Goal: Navigation & Orientation: Find specific page/section

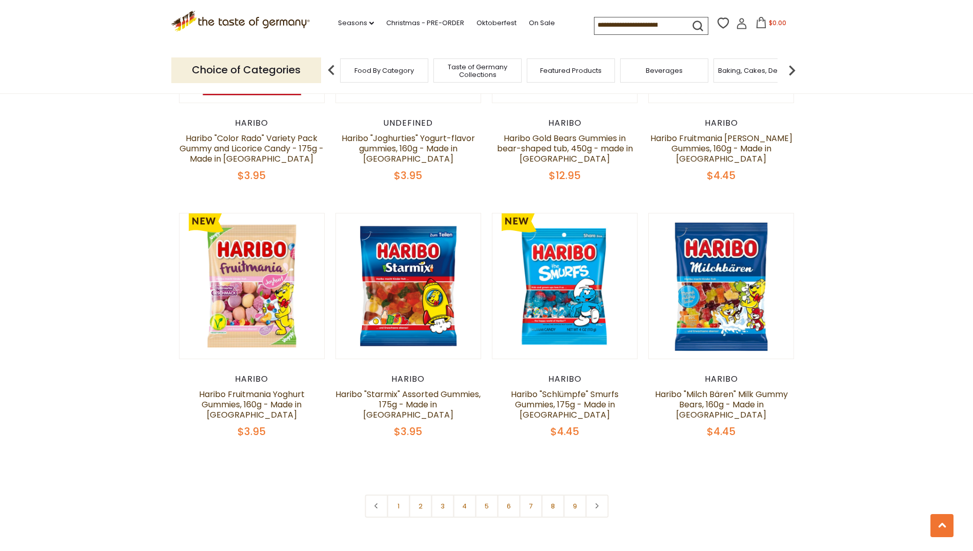
scroll to position [2308, 0]
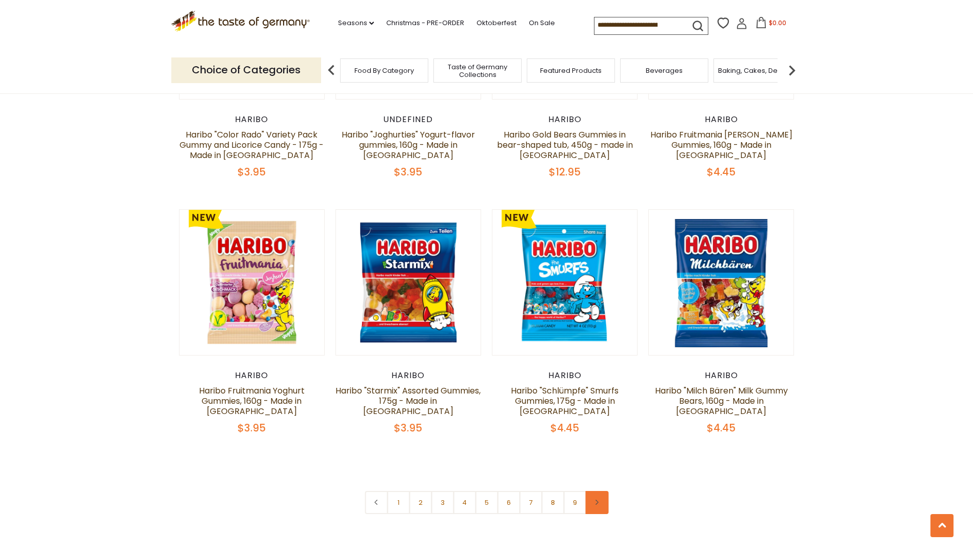
click at [601, 491] on link at bounding box center [596, 502] width 23 height 23
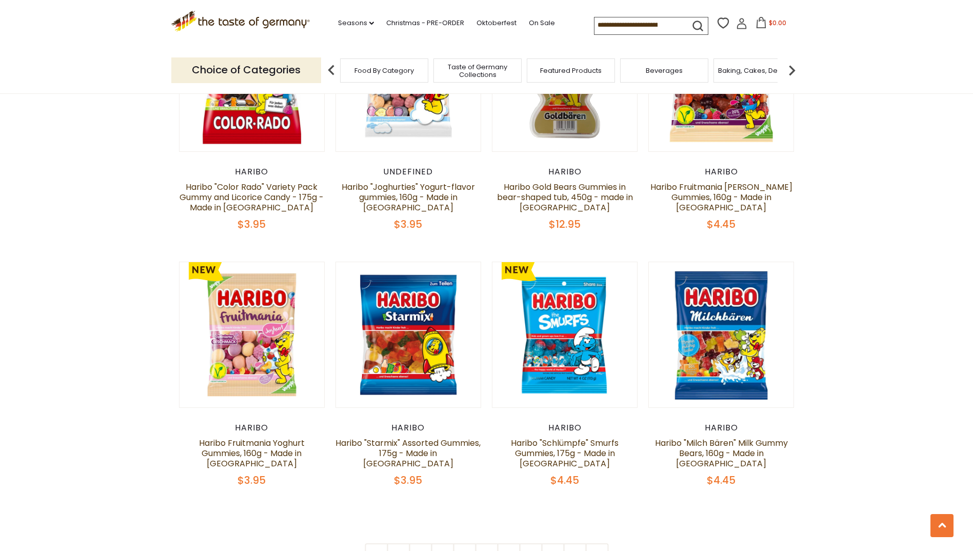
scroll to position [2308, 0]
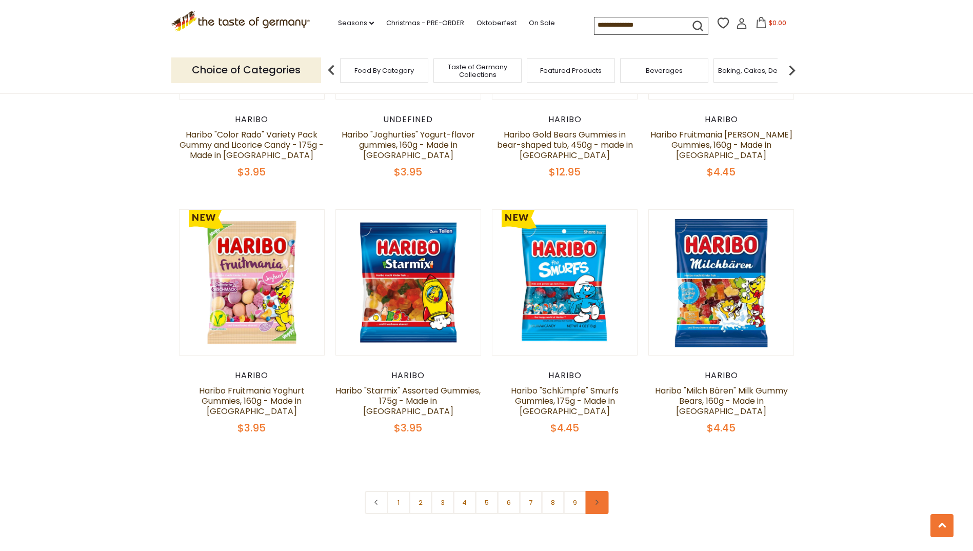
click at [600, 500] on icon at bounding box center [597, 502] width 6 height 5
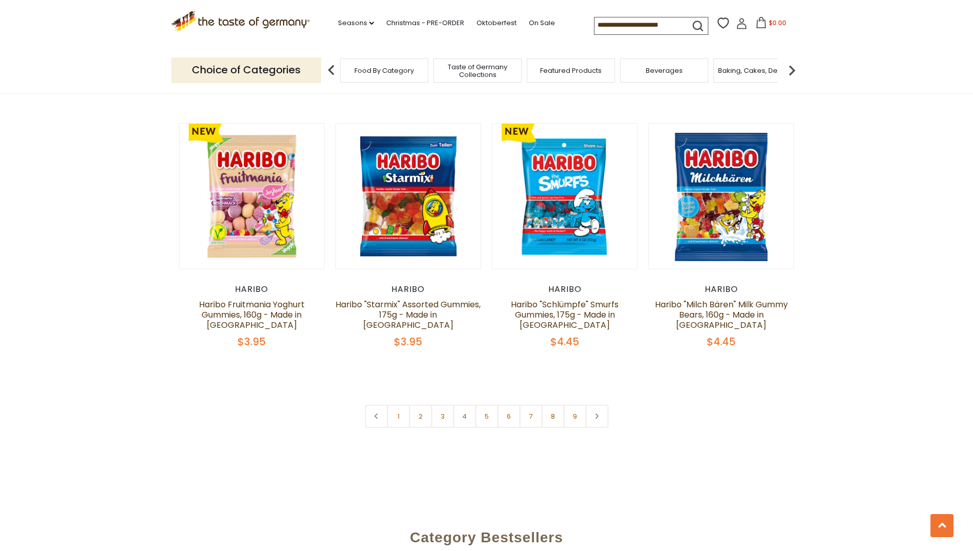
scroll to position [2411, 0]
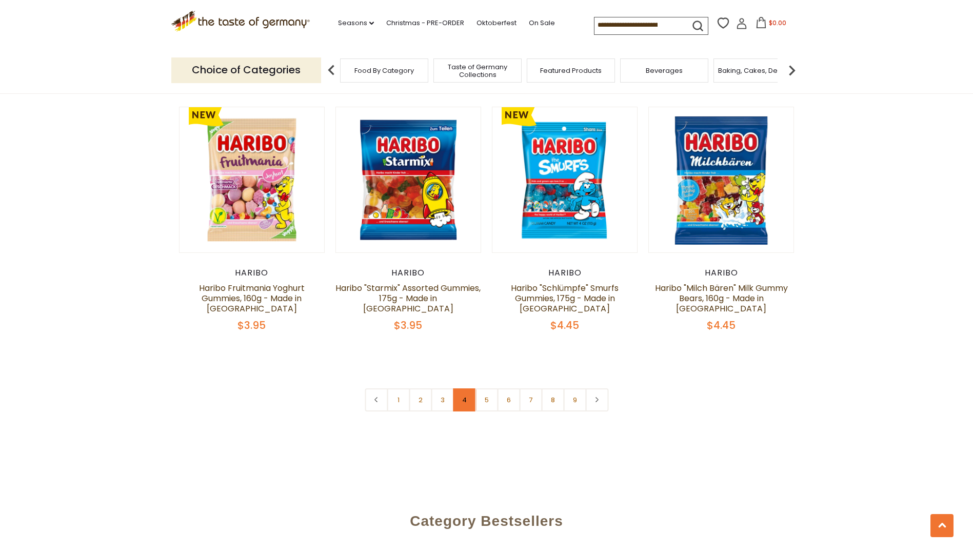
click at [462, 388] on link "4" at bounding box center [464, 399] width 23 height 23
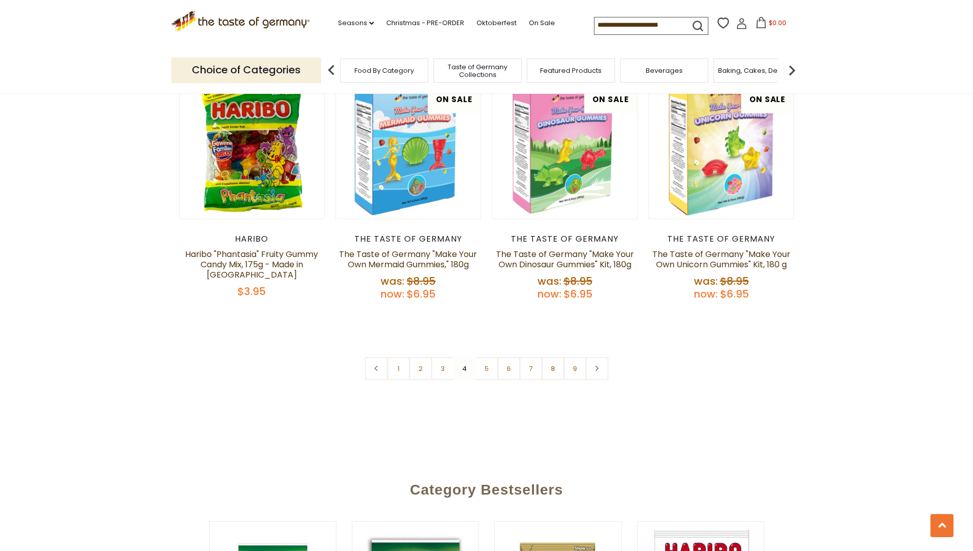
scroll to position [2506, 0]
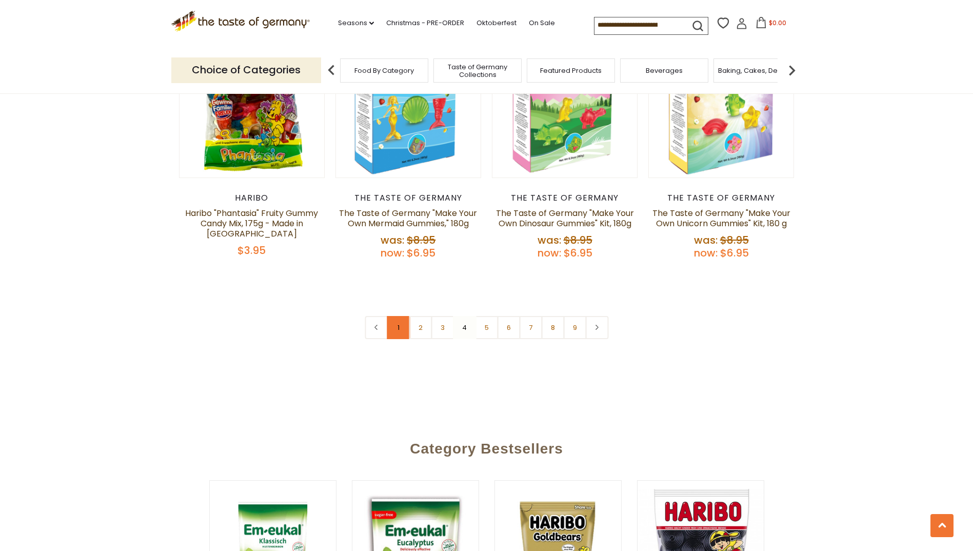
click at [405, 316] on link "1" at bounding box center [398, 327] width 23 height 23
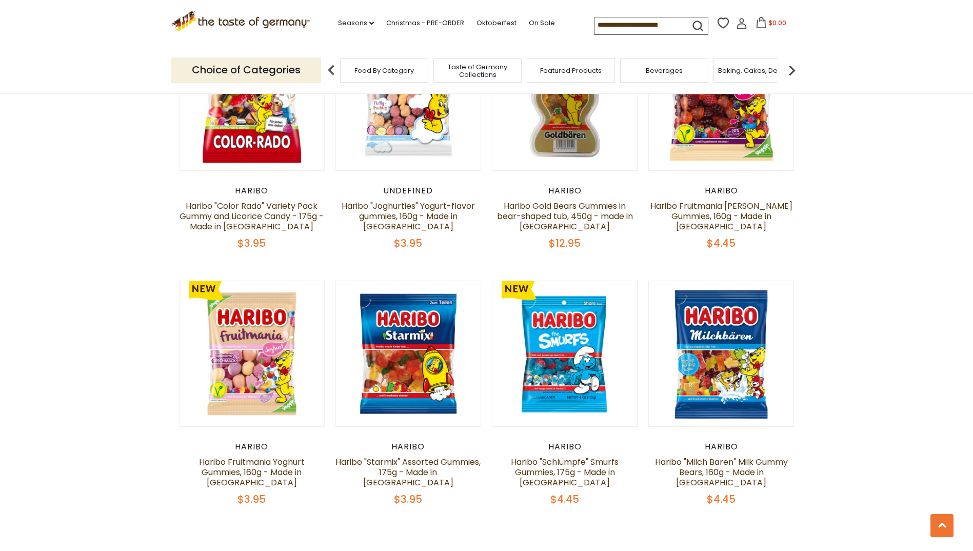
scroll to position [2352, 0]
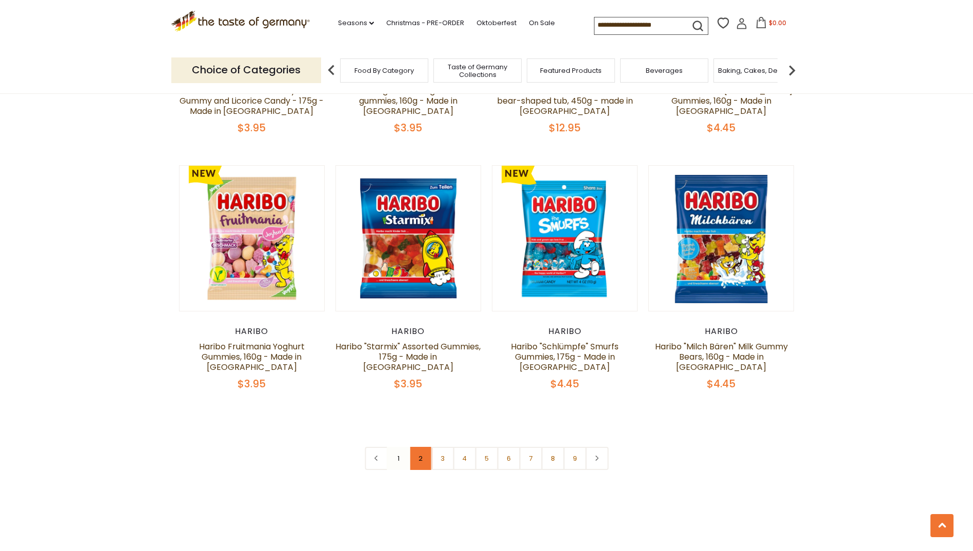
click at [422, 447] on link "2" at bounding box center [420, 458] width 23 height 23
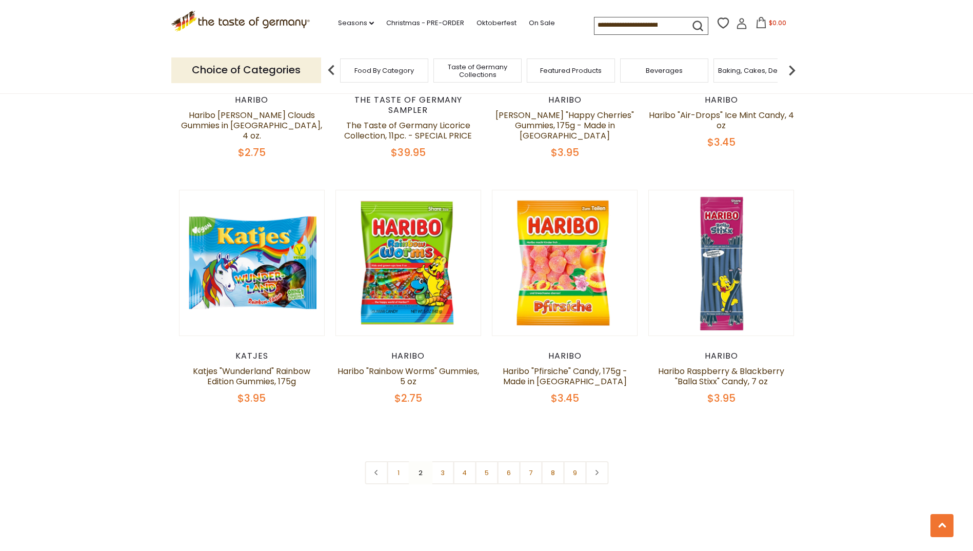
scroll to position [2301, 0]
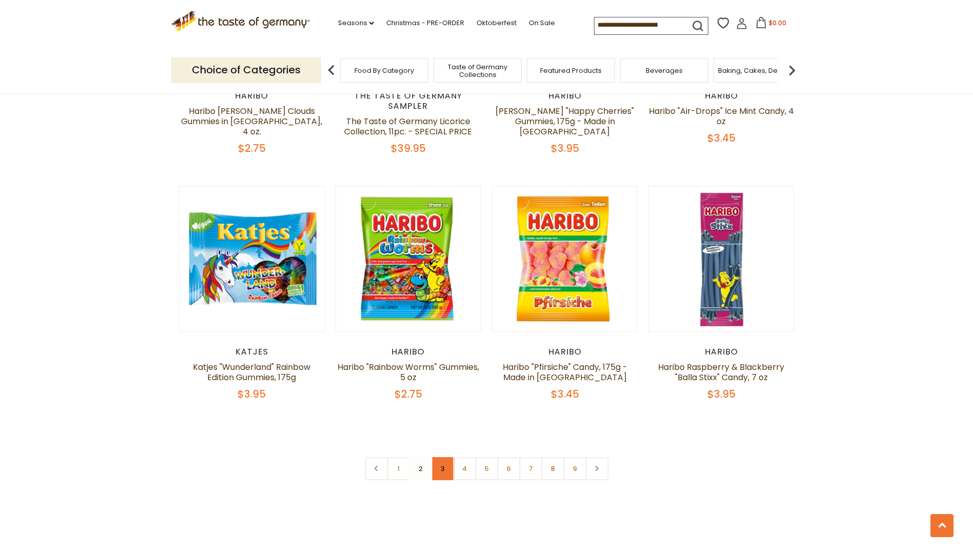
click at [444, 457] on link "3" at bounding box center [442, 468] width 23 height 23
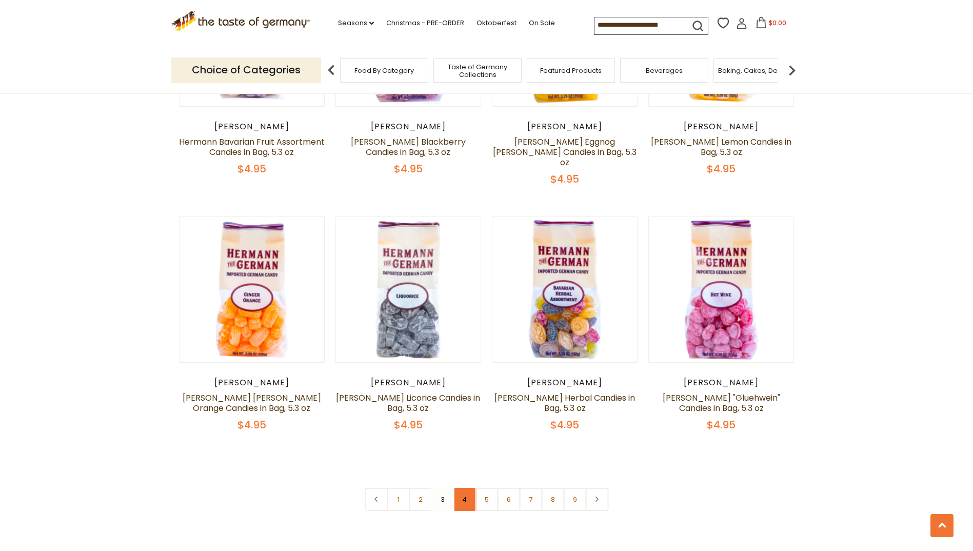
click at [463, 488] on link "4" at bounding box center [464, 499] width 23 height 23
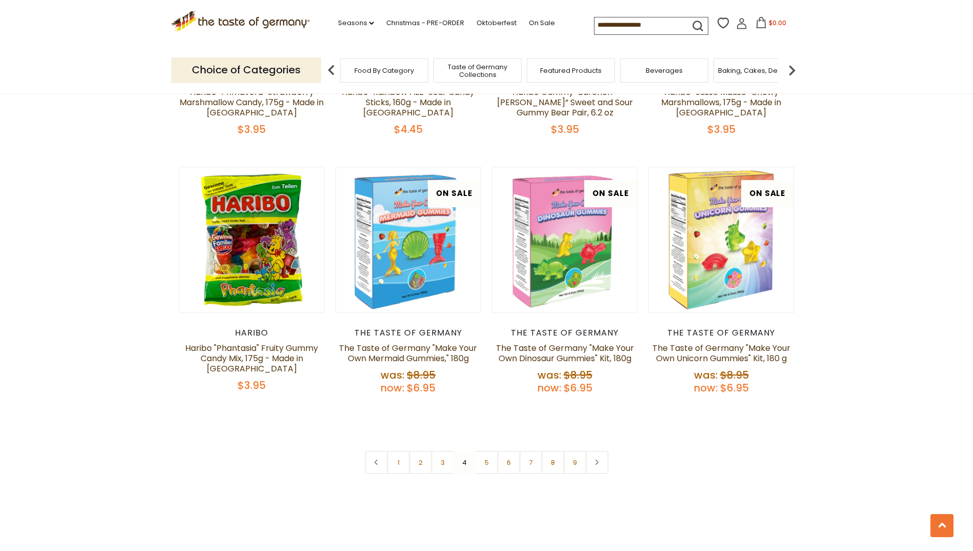
scroll to position [2404, 0]
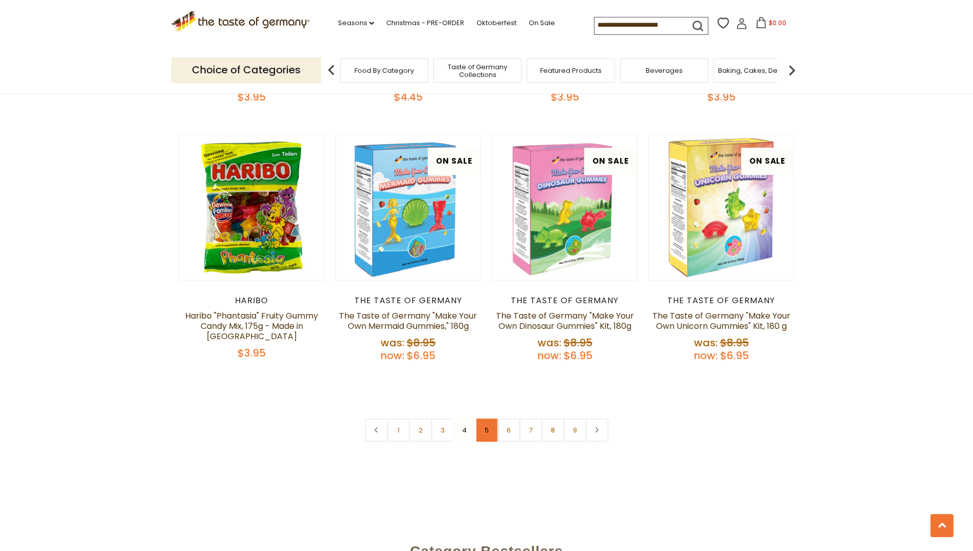
click at [482, 419] on link "5" at bounding box center [486, 430] width 23 height 23
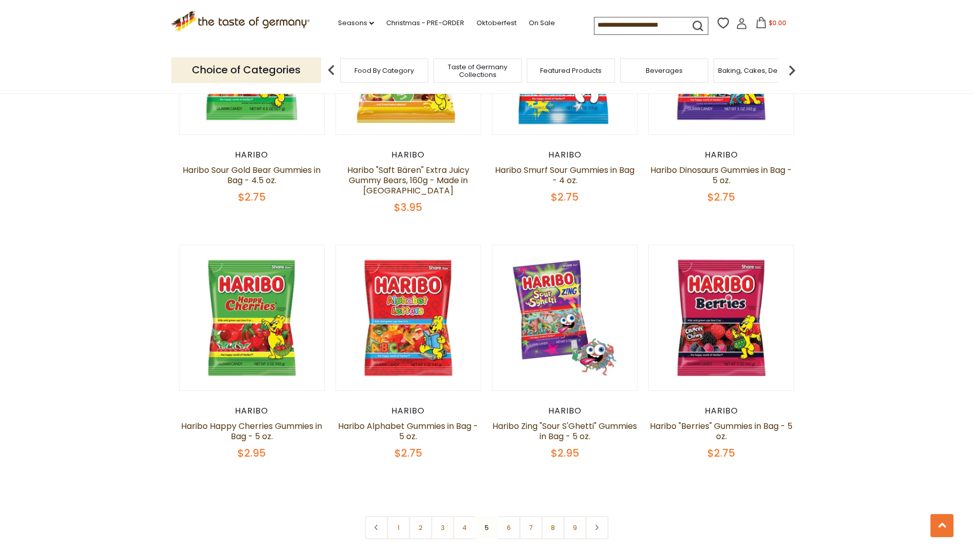
scroll to position [2250, 0]
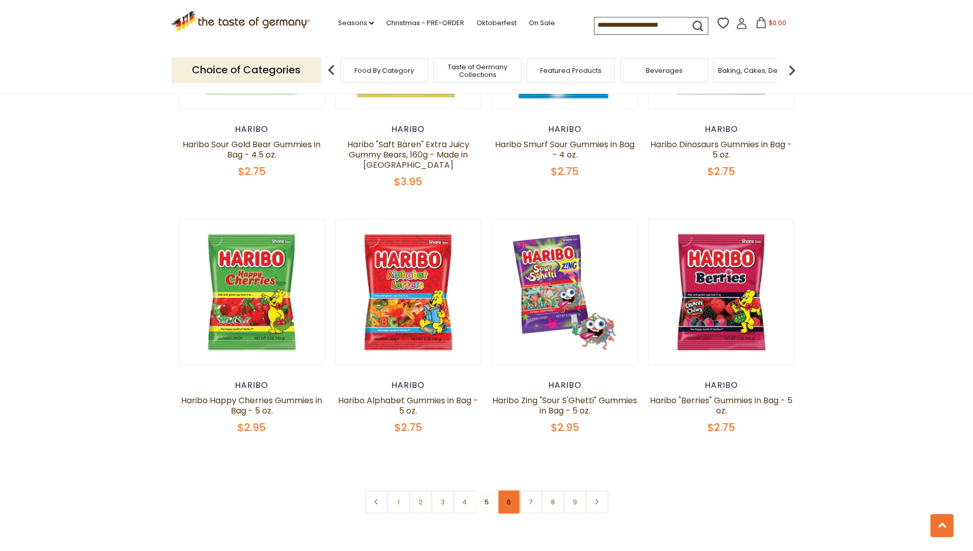
click at [510, 490] on link "6" at bounding box center [508, 501] width 23 height 23
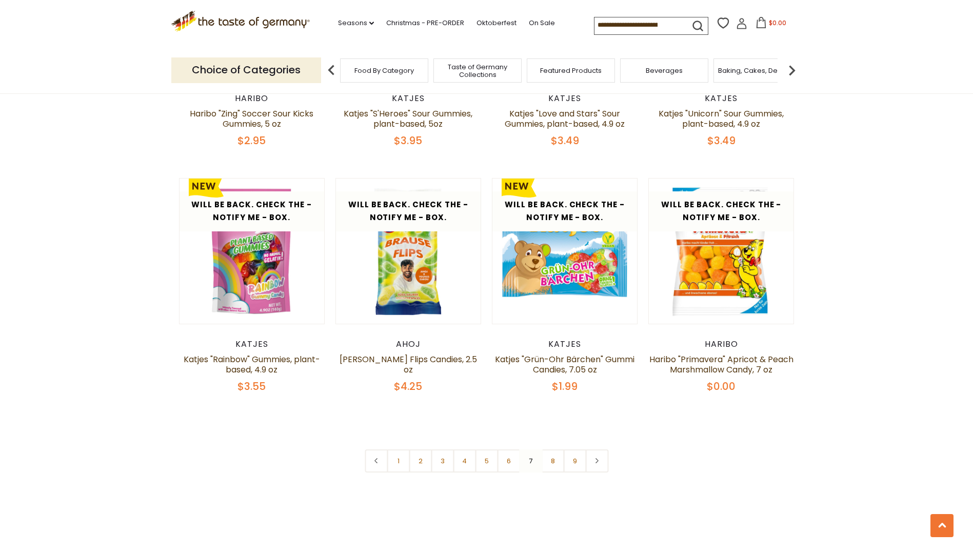
scroll to position [2301, 0]
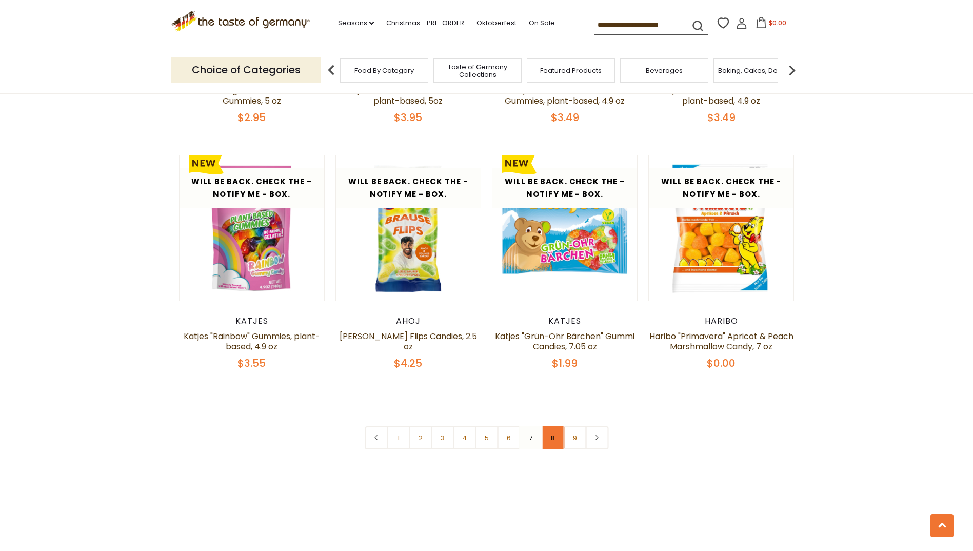
click at [551, 431] on link "8" at bounding box center [552, 437] width 23 height 23
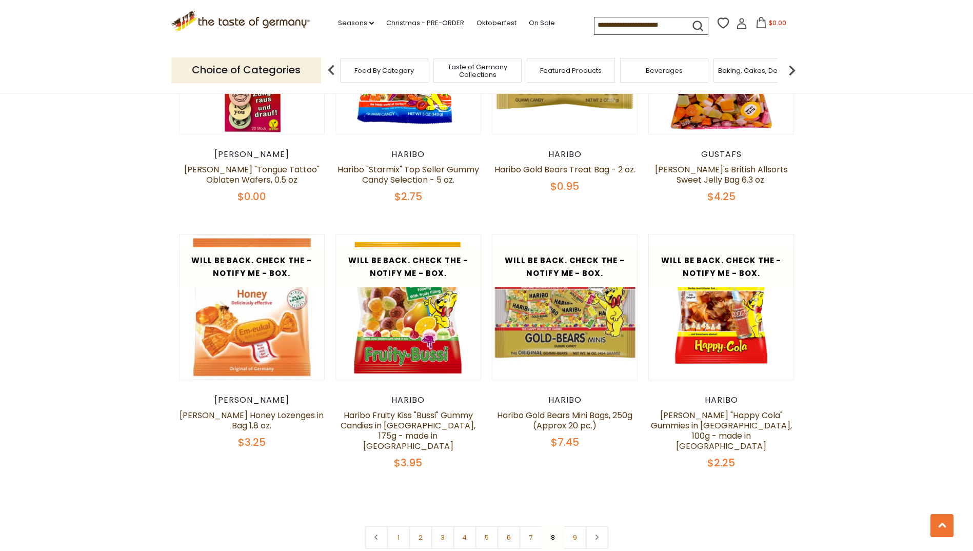
scroll to position [2250, 0]
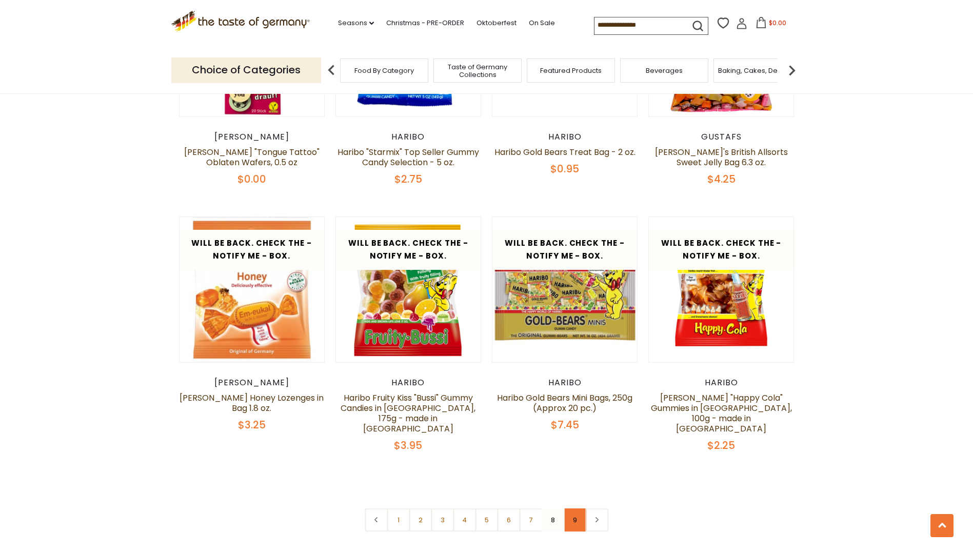
click at [580, 508] on link "9" at bounding box center [574, 519] width 23 height 23
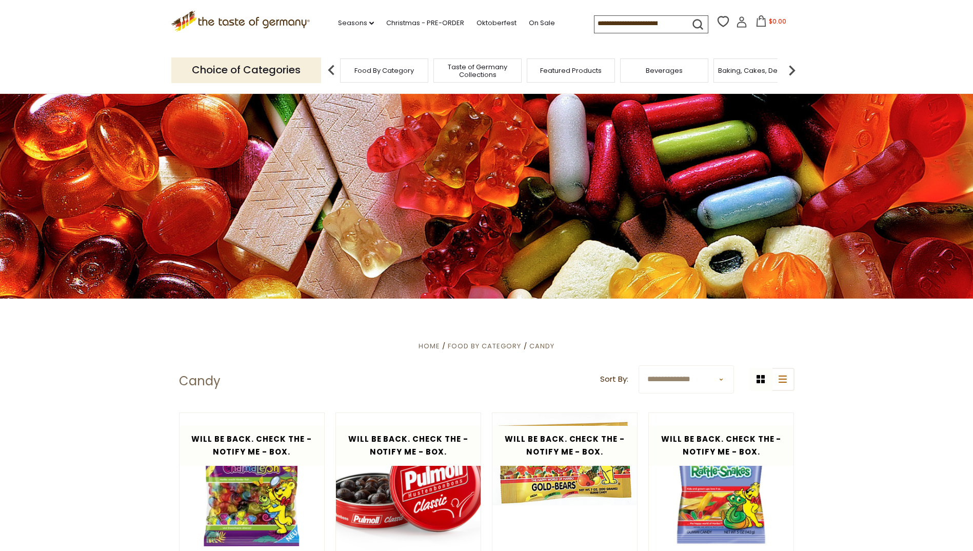
scroll to position [0, 0]
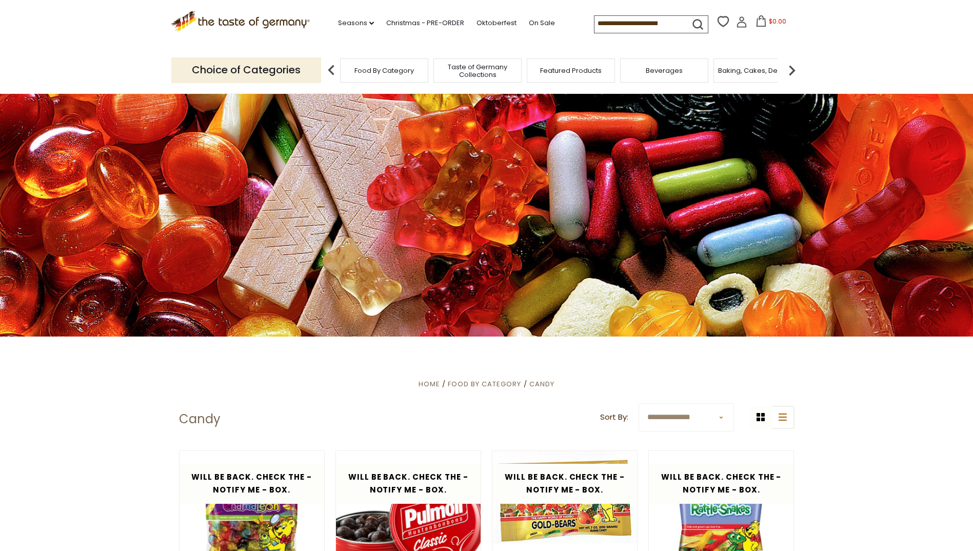
click at [393, 70] on span "Food By Category" at bounding box center [384, 71] width 60 height 8
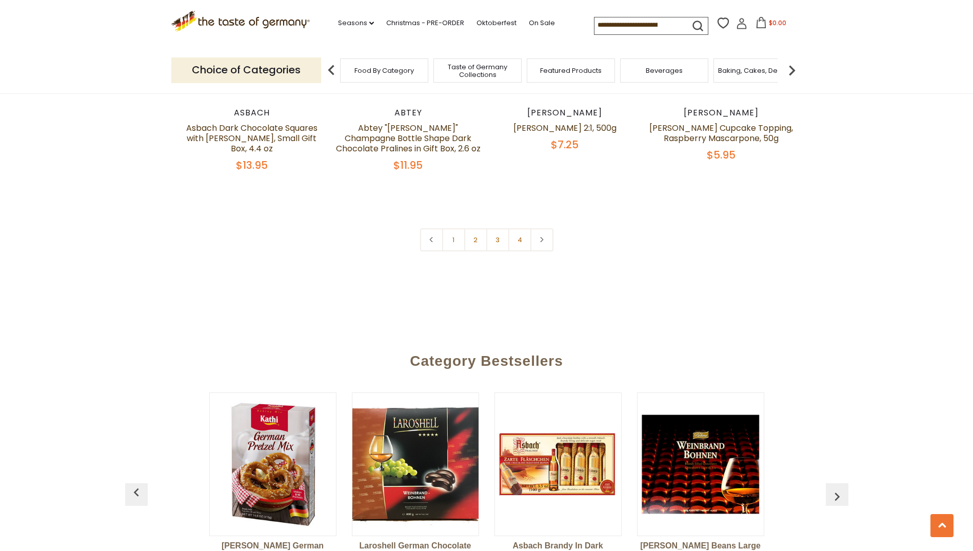
scroll to position [2308, 0]
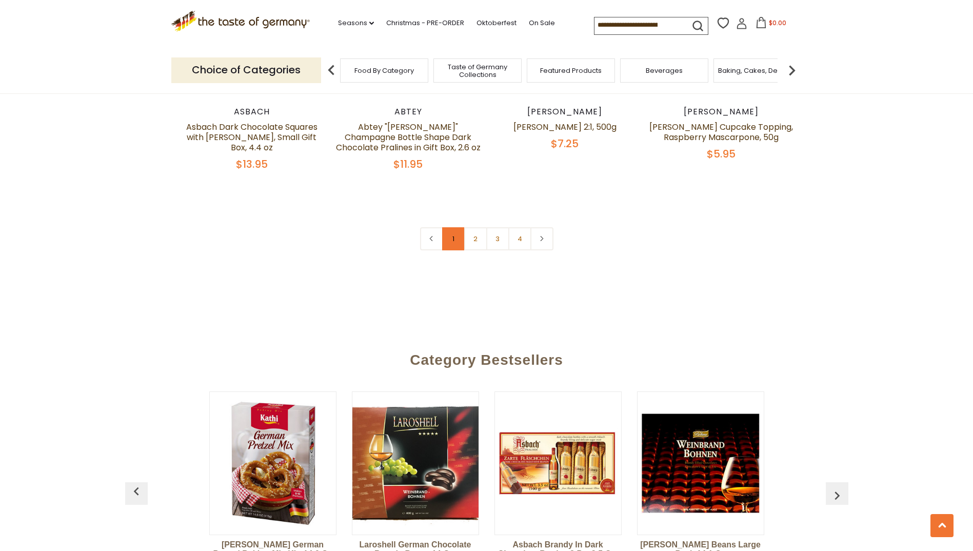
click at [446, 227] on link "1" at bounding box center [453, 238] width 23 height 23
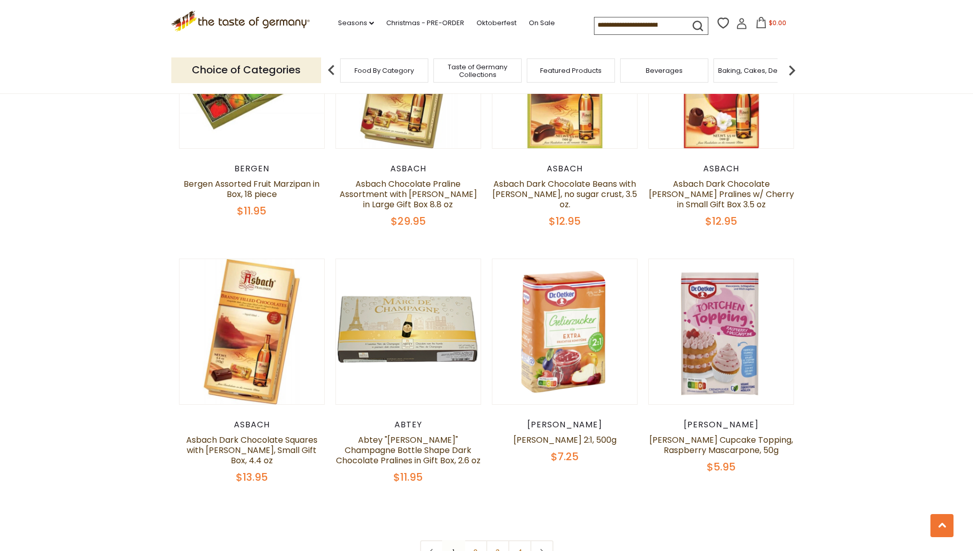
scroll to position [2109, 0]
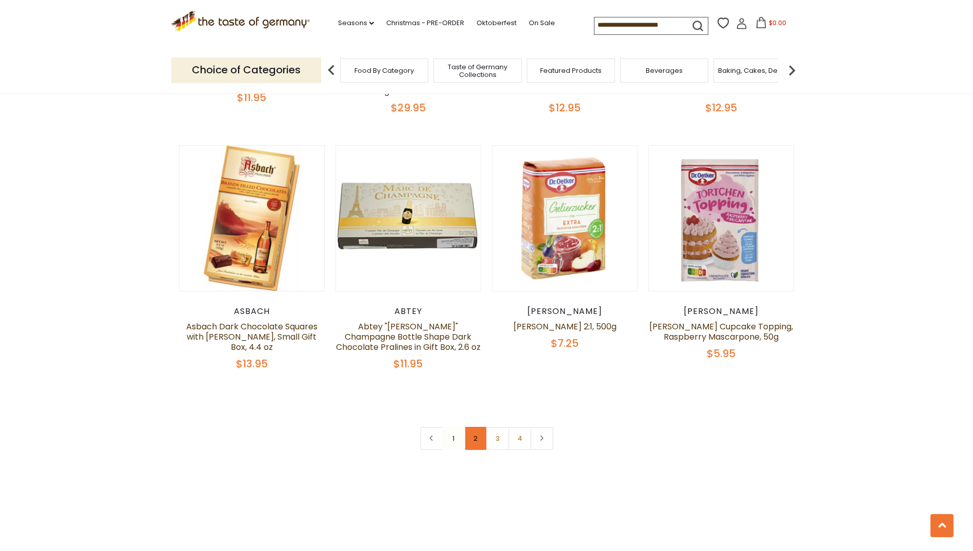
click at [479, 427] on link "2" at bounding box center [475, 438] width 23 height 23
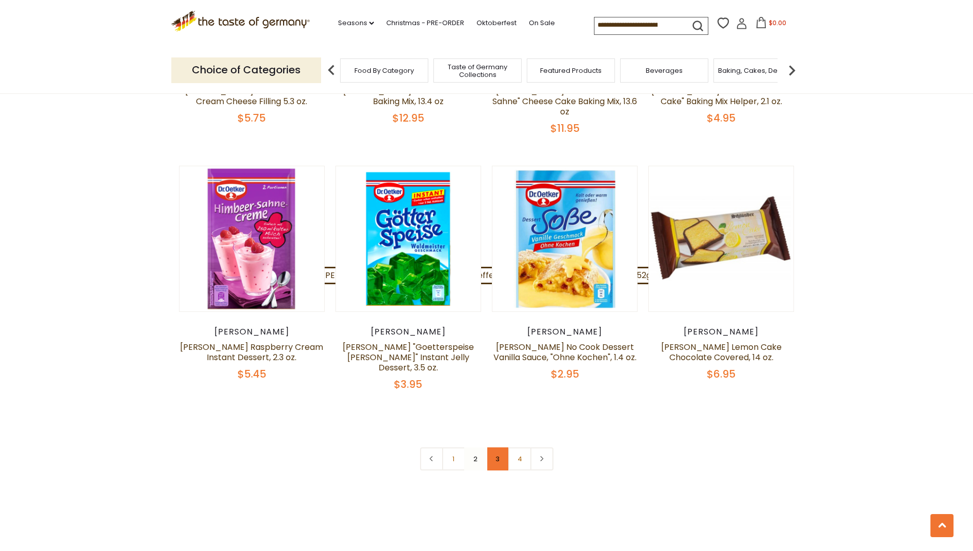
click at [500, 447] on link "3" at bounding box center [497, 458] width 23 height 23
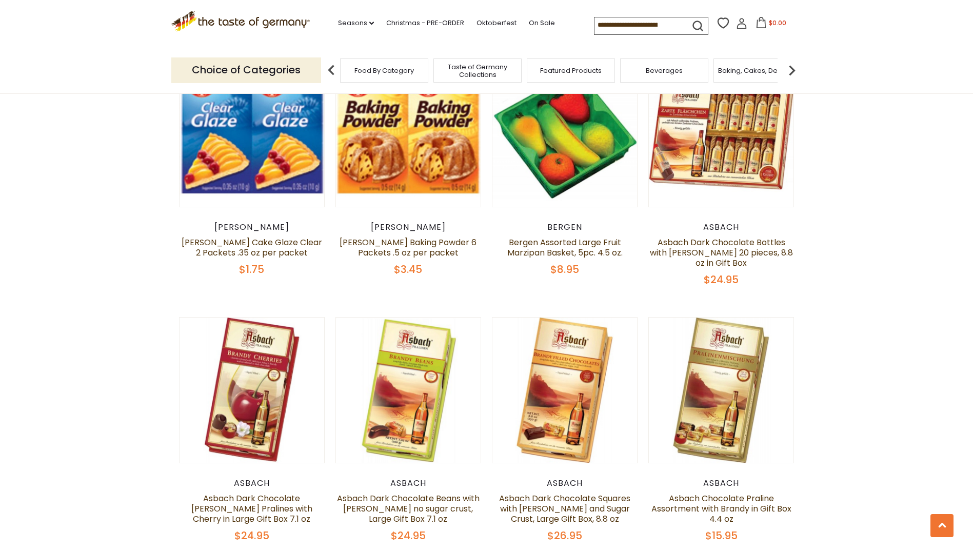
scroll to position [2057, 0]
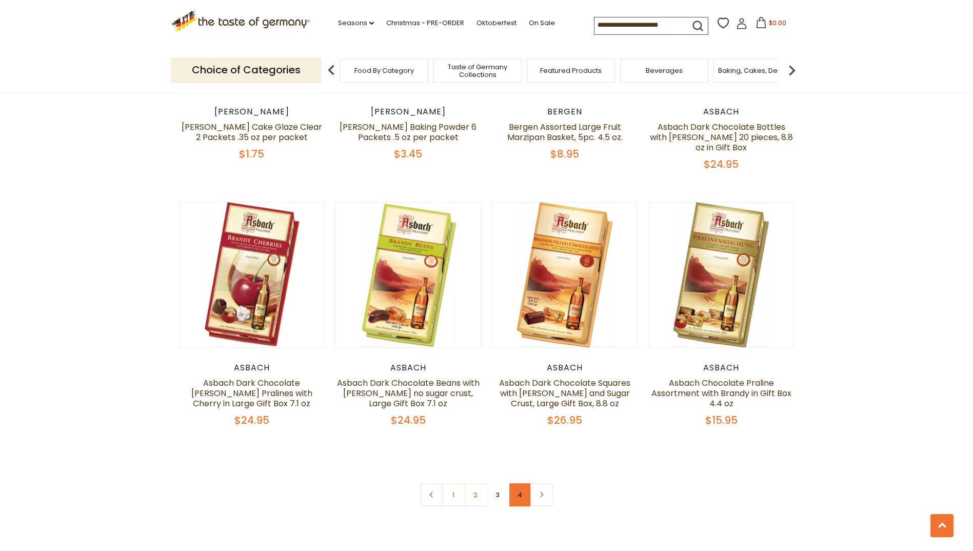
click at [522, 483] on link "4" at bounding box center [519, 494] width 23 height 23
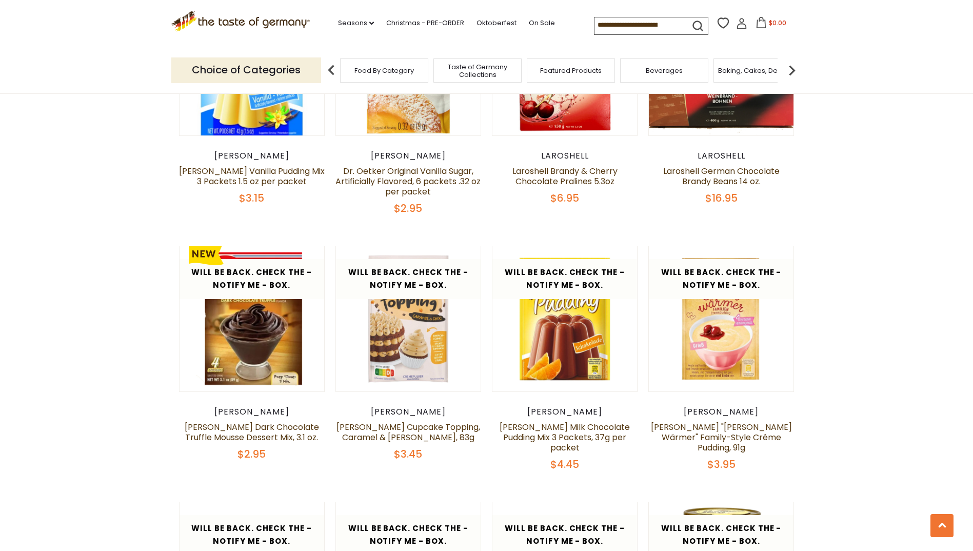
scroll to position [724, 0]
